Goal: Task Accomplishment & Management: Complete application form

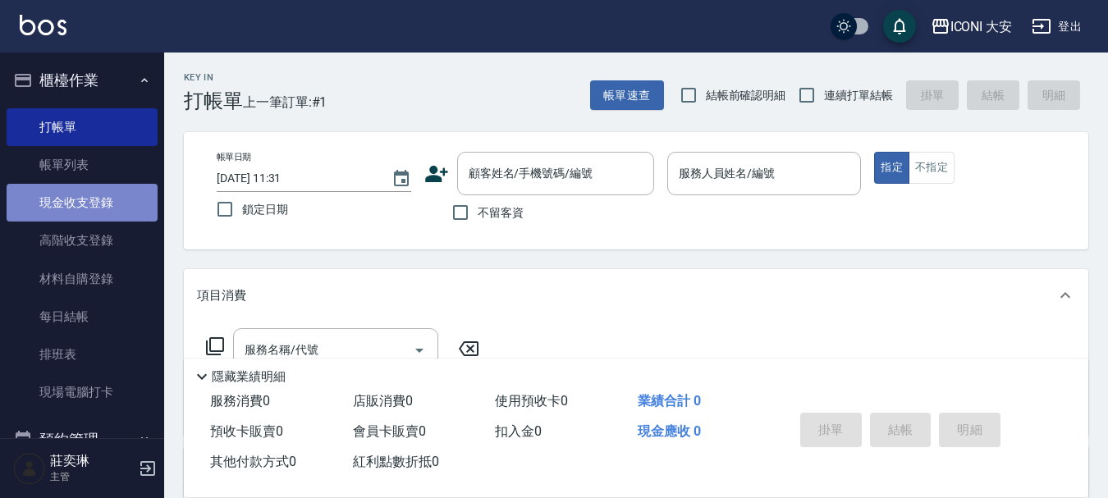
click at [82, 203] on link "現金收支登錄" at bounding box center [82, 203] width 151 height 38
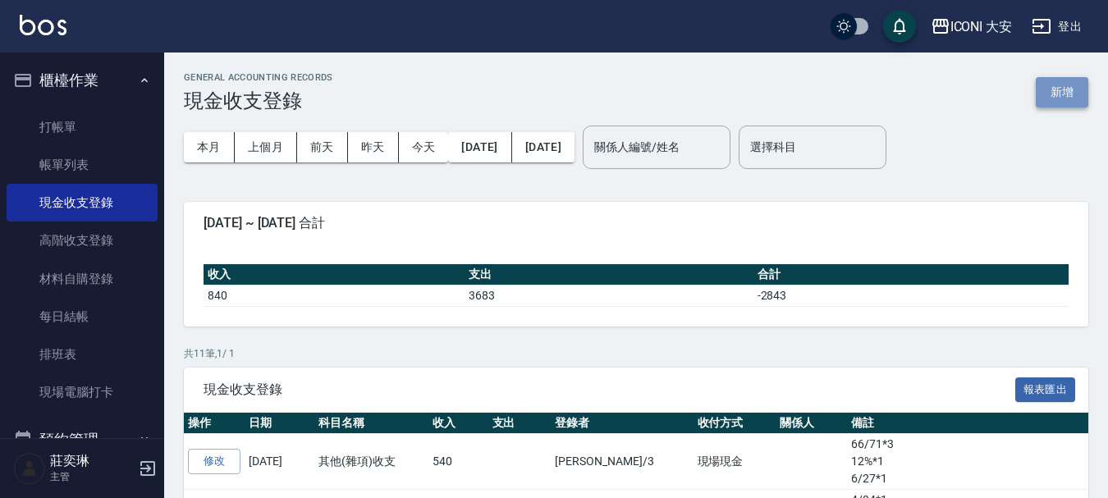
click at [1059, 92] on button "新增" at bounding box center [1062, 92] width 53 height 30
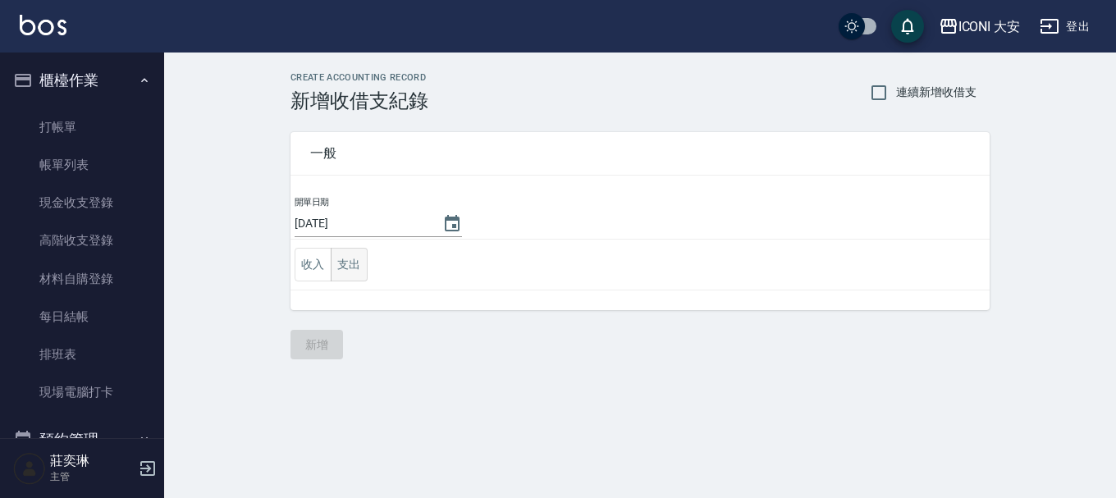
click at [336, 267] on button "支出" at bounding box center [349, 265] width 37 height 34
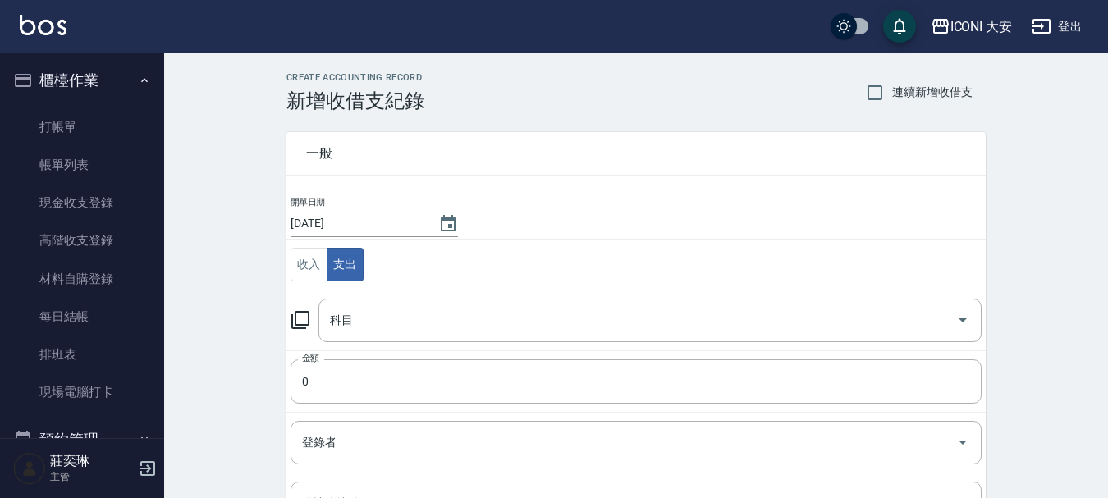
click at [295, 320] on icon at bounding box center [300, 320] width 18 height 18
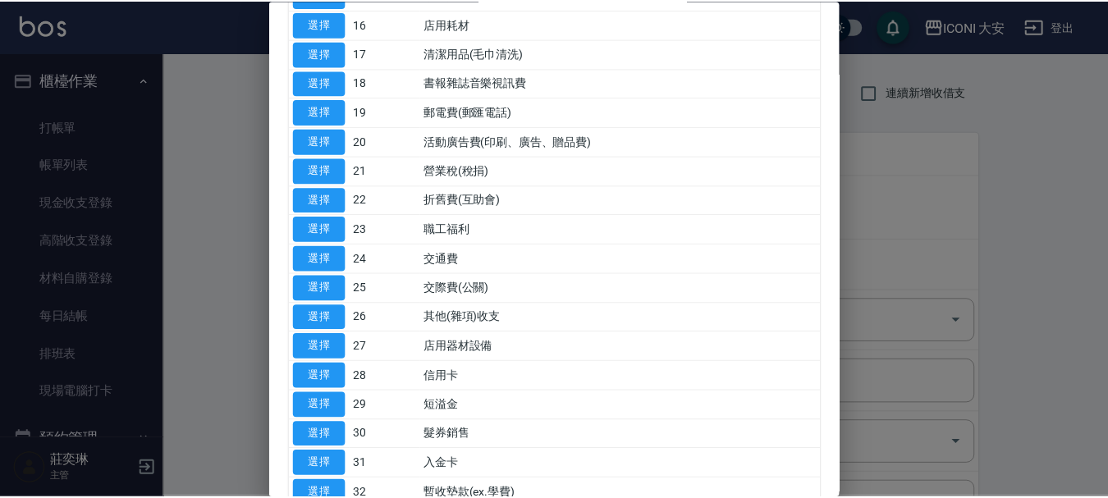
scroll to position [574, 0]
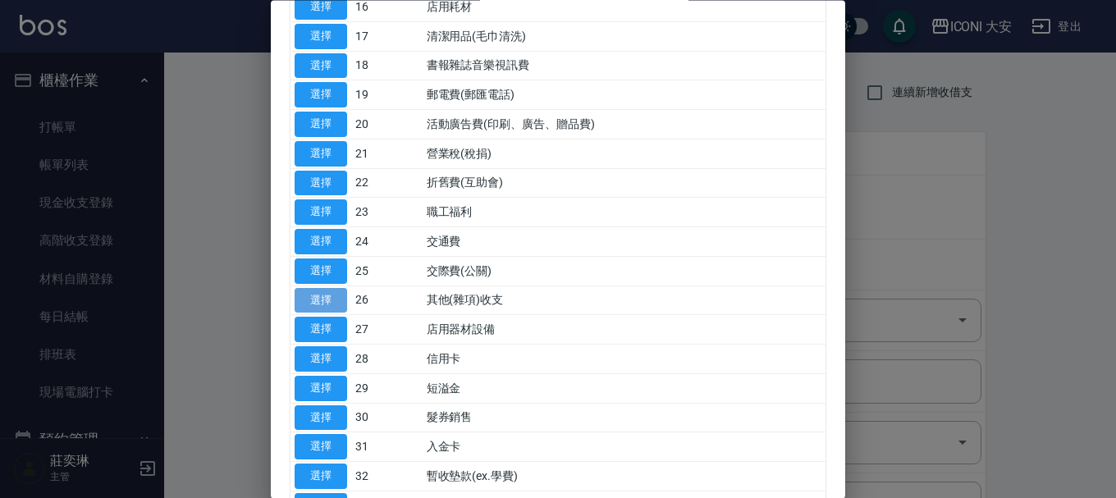
click at [327, 307] on button "選擇" at bounding box center [321, 300] width 53 height 25
type input "26 其他(雜項)收支"
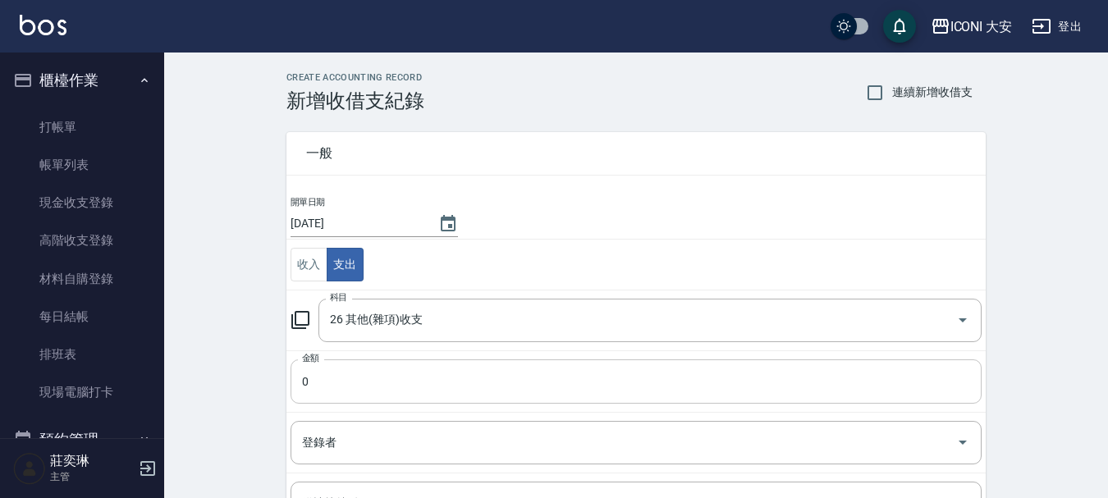
click at [337, 372] on input "0" at bounding box center [636, 381] width 691 height 44
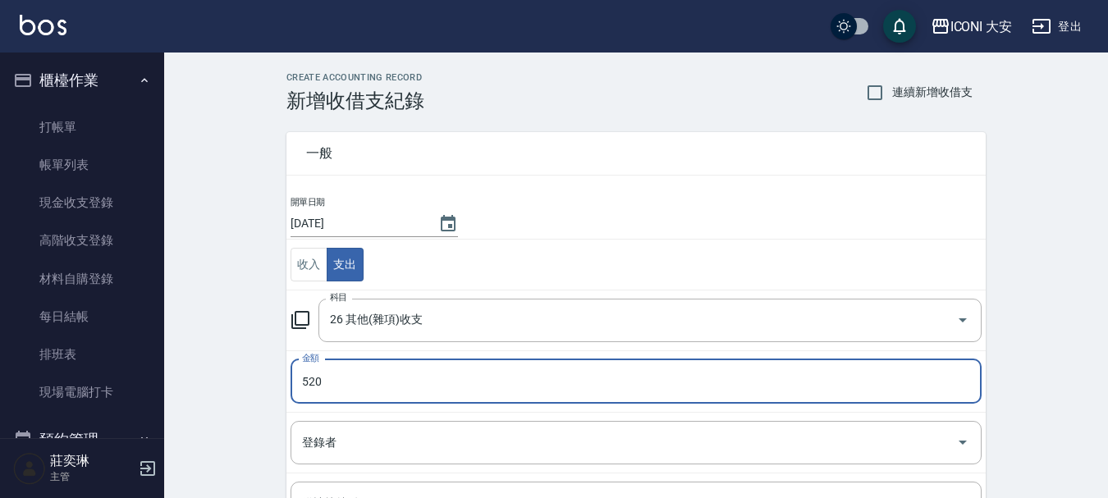
type input "520"
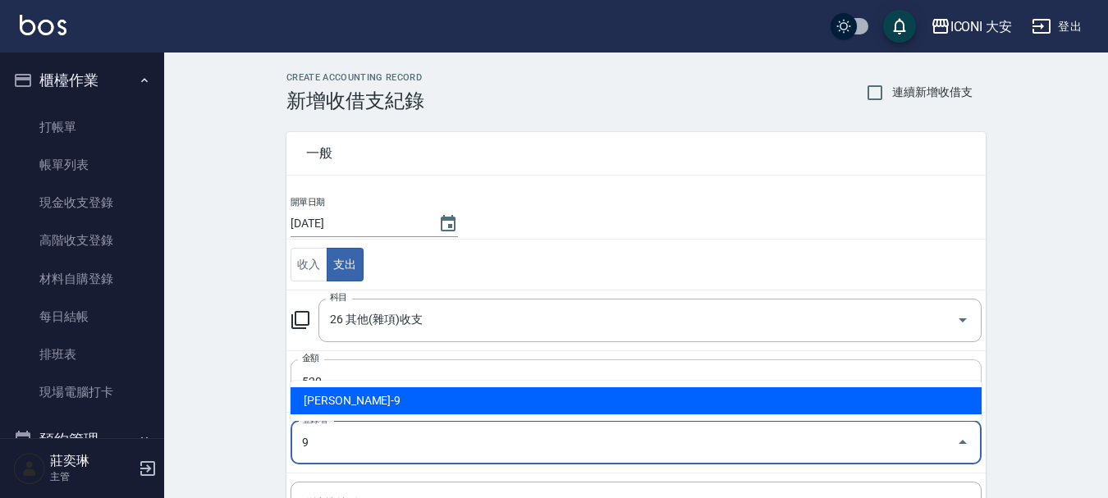
type input "[PERSON_NAME]-9"
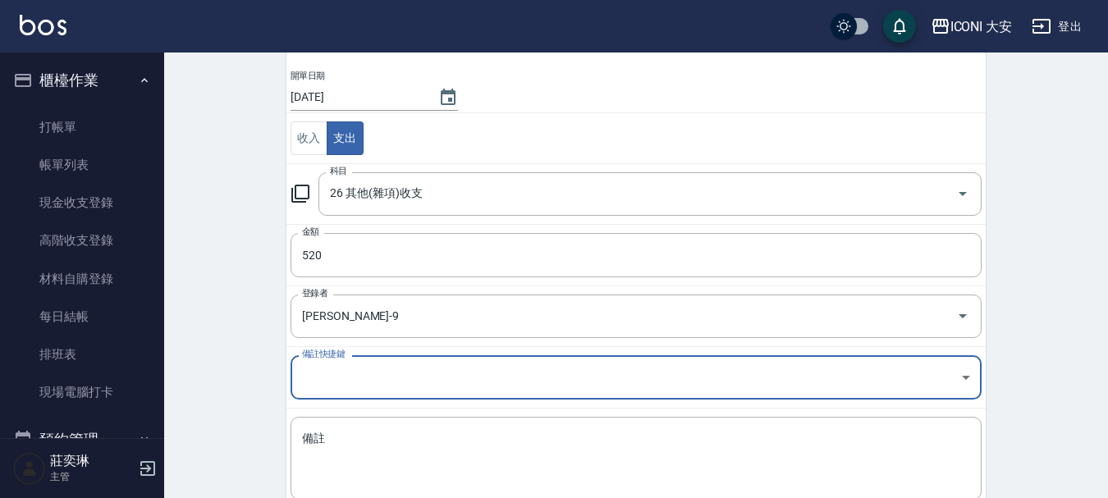
scroll to position [227, 0]
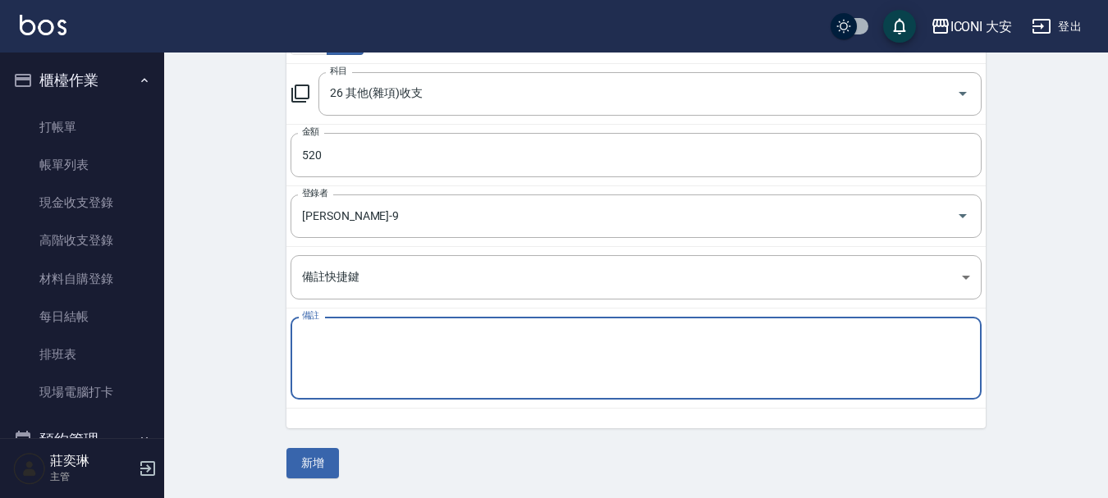
click at [387, 359] on textarea "備註" at bounding box center [636, 359] width 668 height 56
click at [372, 362] on textarea "育聲運費運費" at bounding box center [636, 359] width 668 height 56
click at [346, 338] on textarea "育聲運費運費" at bounding box center [636, 359] width 668 height 56
type textarea "育昇運費"
click at [324, 463] on button "新增" at bounding box center [312, 463] width 53 height 30
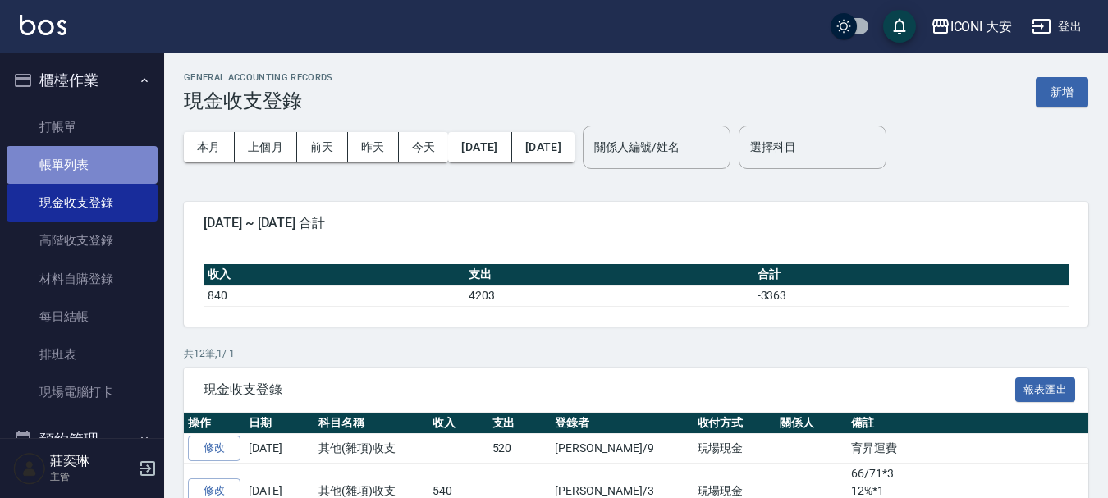
click at [95, 172] on link "帳單列表" at bounding box center [82, 165] width 151 height 38
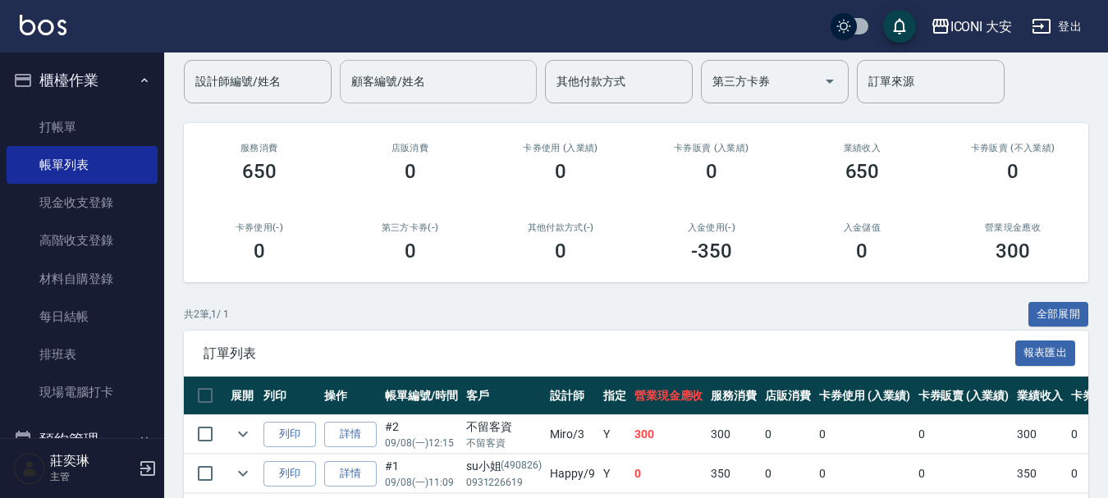
scroll to position [203, 0]
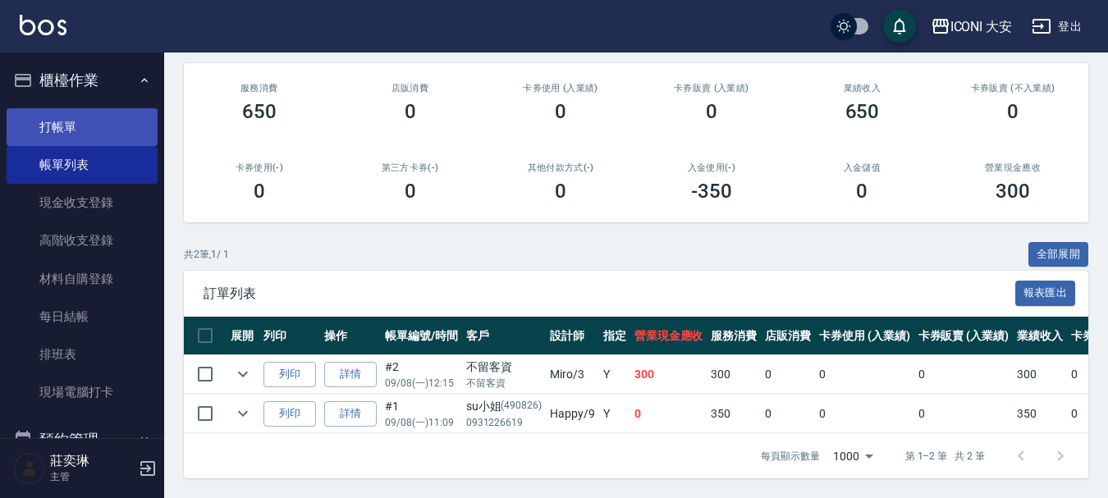
click at [71, 138] on link "打帳單" at bounding box center [82, 127] width 151 height 38
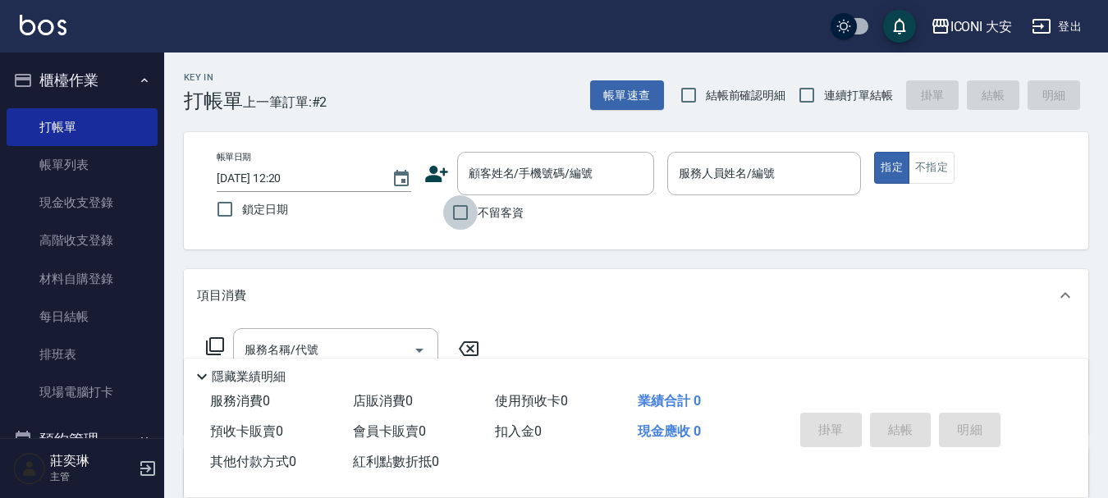
click at [463, 208] on input "不留客資" at bounding box center [460, 212] width 34 height 34
checkbox input "true"
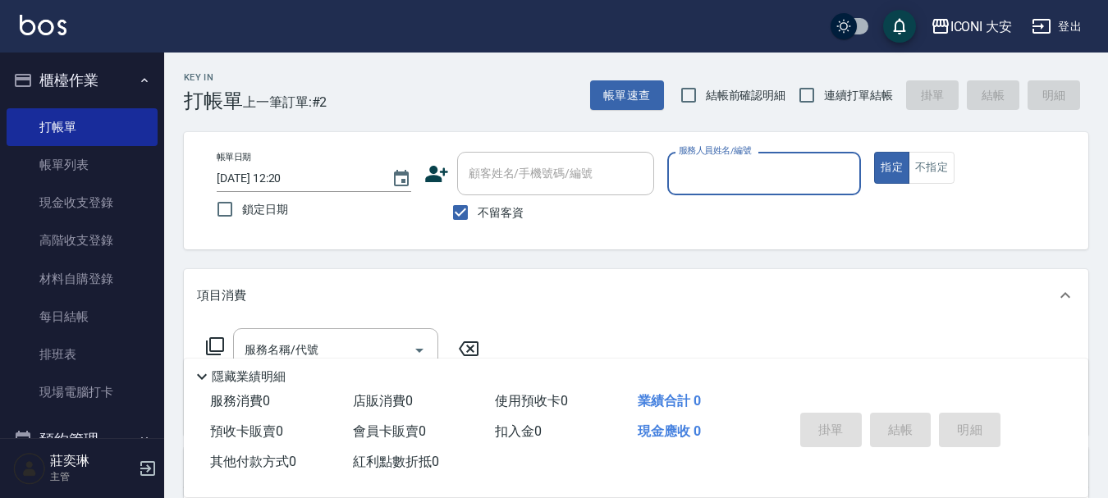
click at [735, 161] on input "服務人員姓名/編號" at bounding box center [765, 173] width 180 height 29
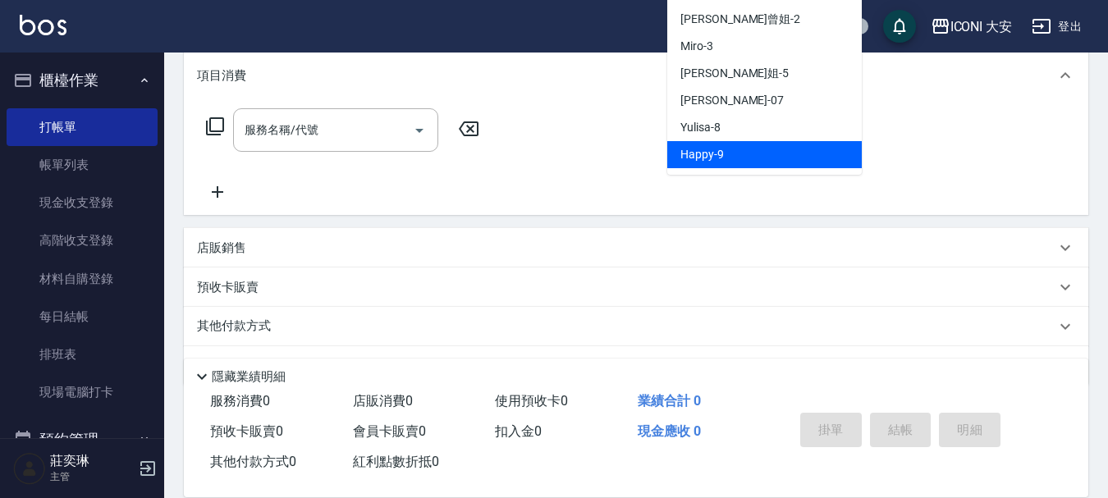
scroll to position [265, 0]
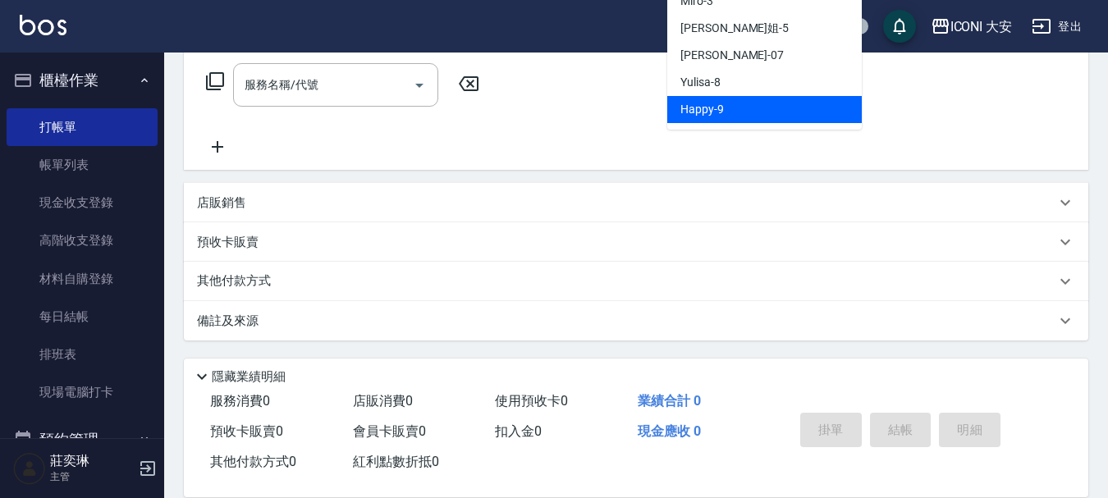
click at [686, 110] on span "Happy -9" at bounding box center [701, 109] width 43 height 17
type input "Happy-9"
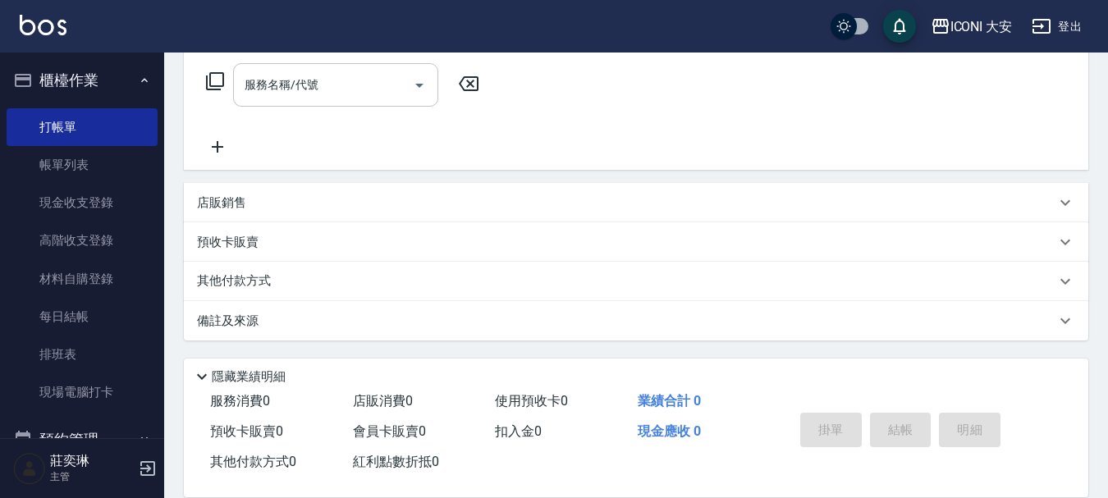
click at [327, 82] on input "服務名稱/代號" at bounding box center [323, 85] width 166 height 29
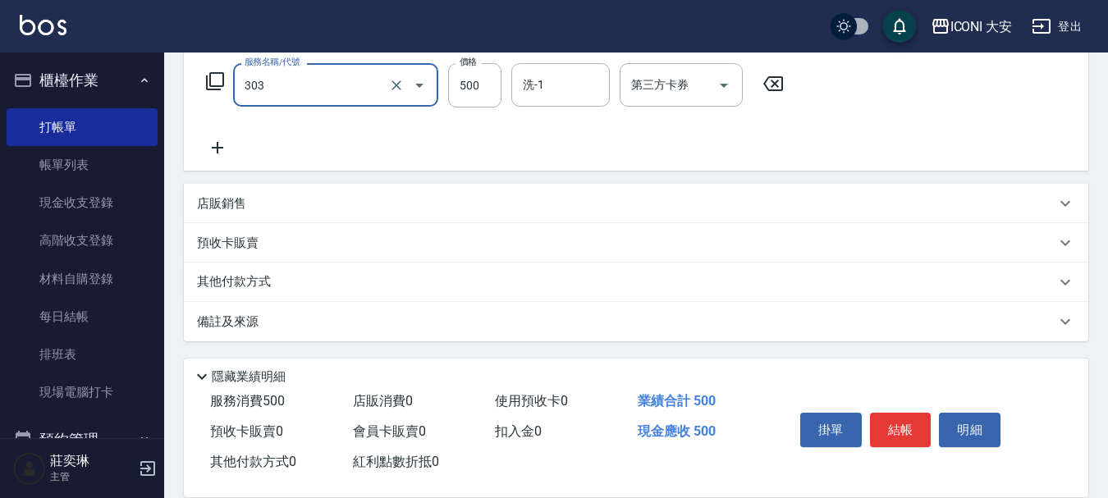
type input "洗+剪優惠(303)"
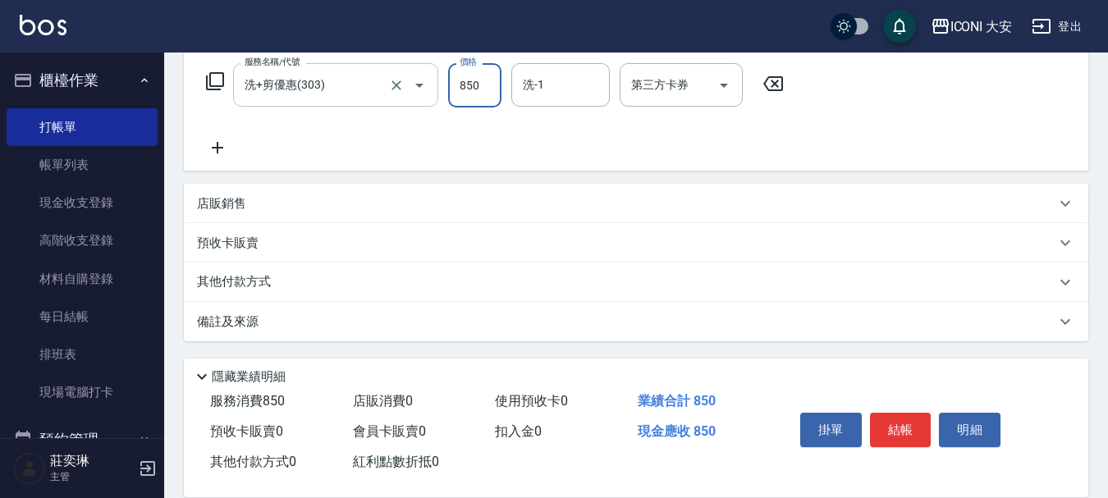
type input "850"
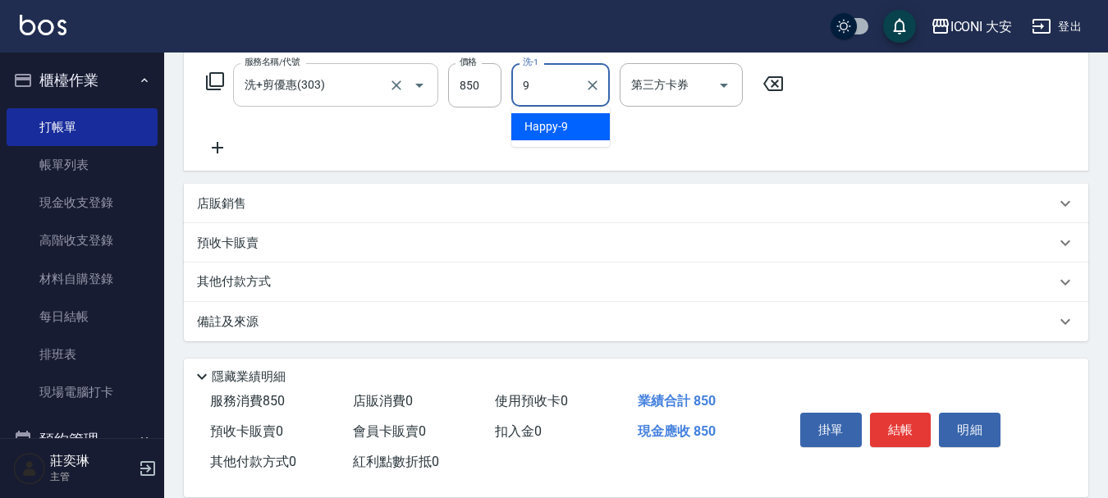
type input "Happy-9"
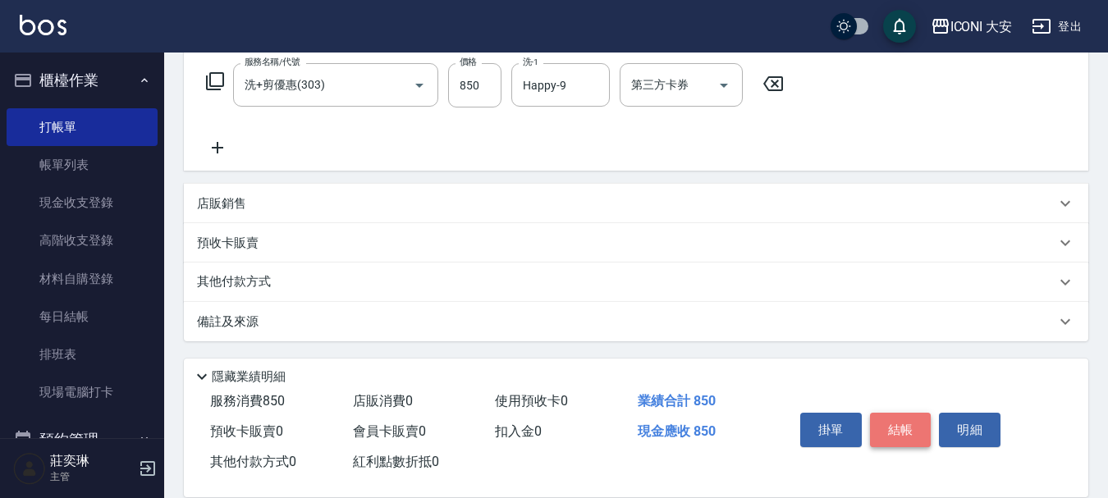
click at [899, 428] on button "結帳" at bounding box center [901, 430] width 62 height 34
